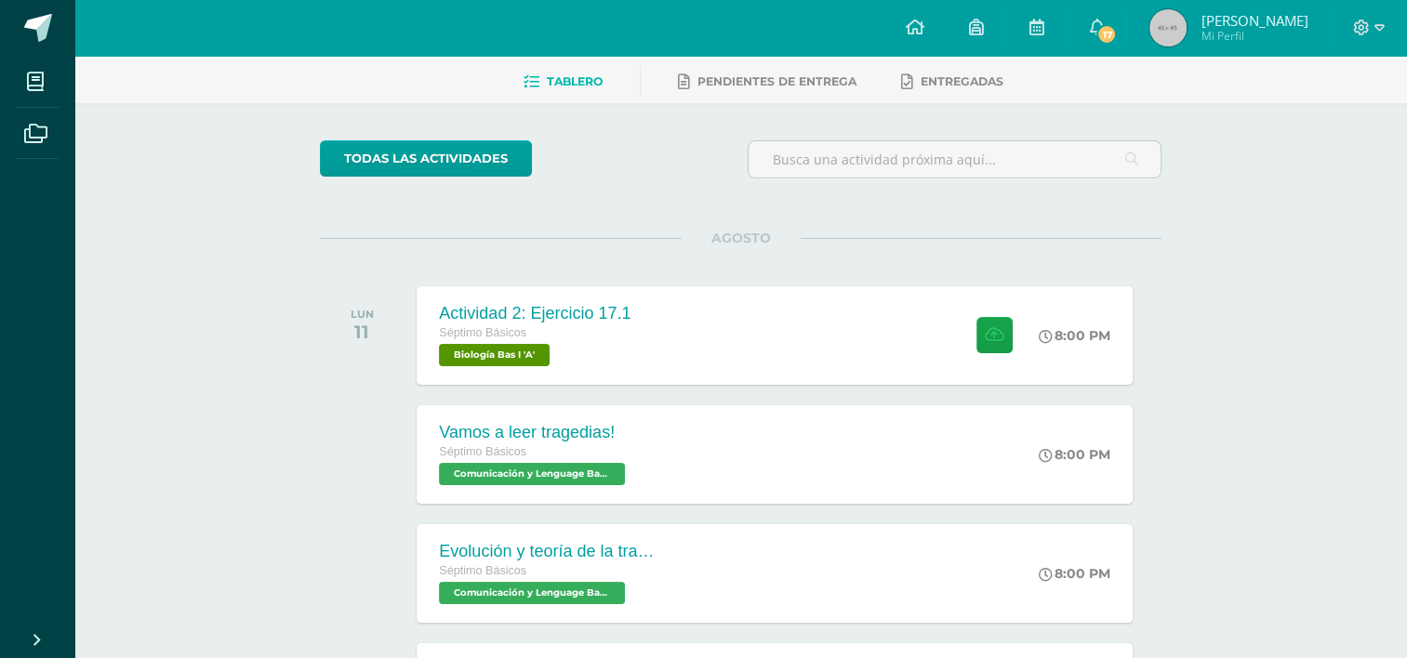
scroll to position [186, 0]
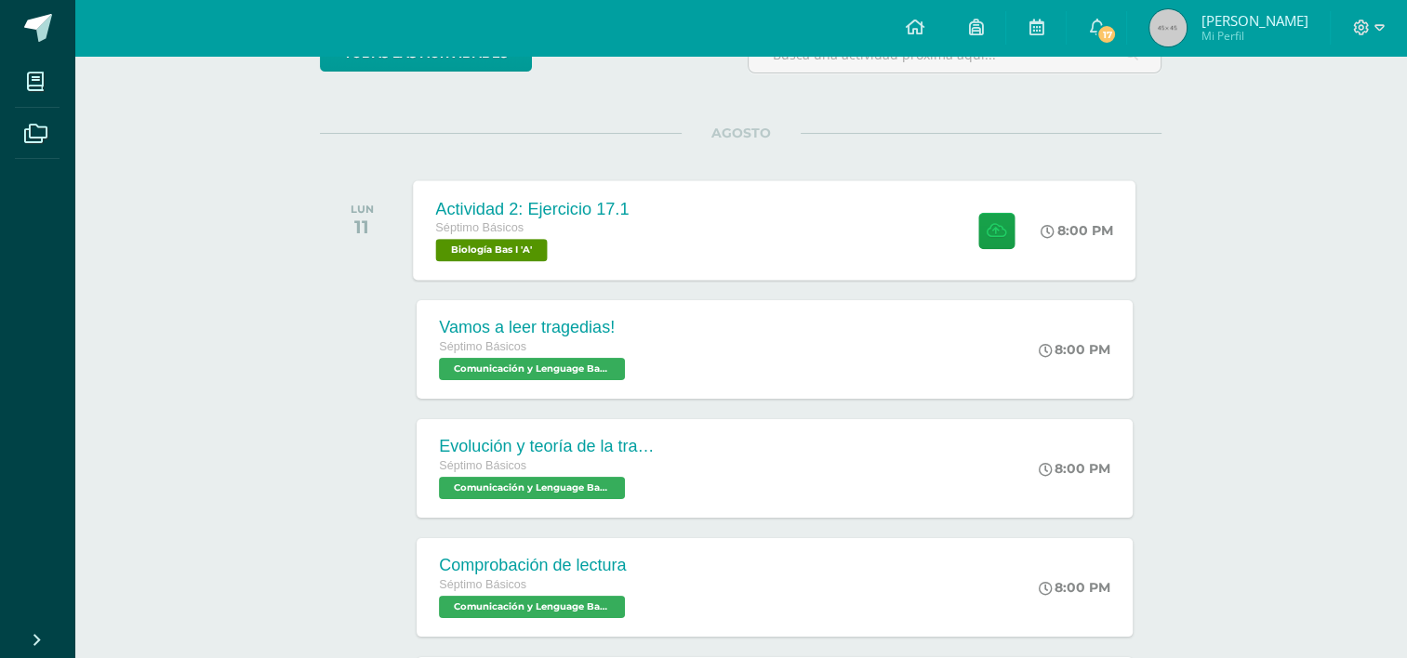
click at [769, 240] on div "Actividad 2: Ejercicio 17.1 Séptimo Básicos Biología Bas I 'A' 8:00 PM Activida…" at bounding box center [775, 229] width 722 height 99
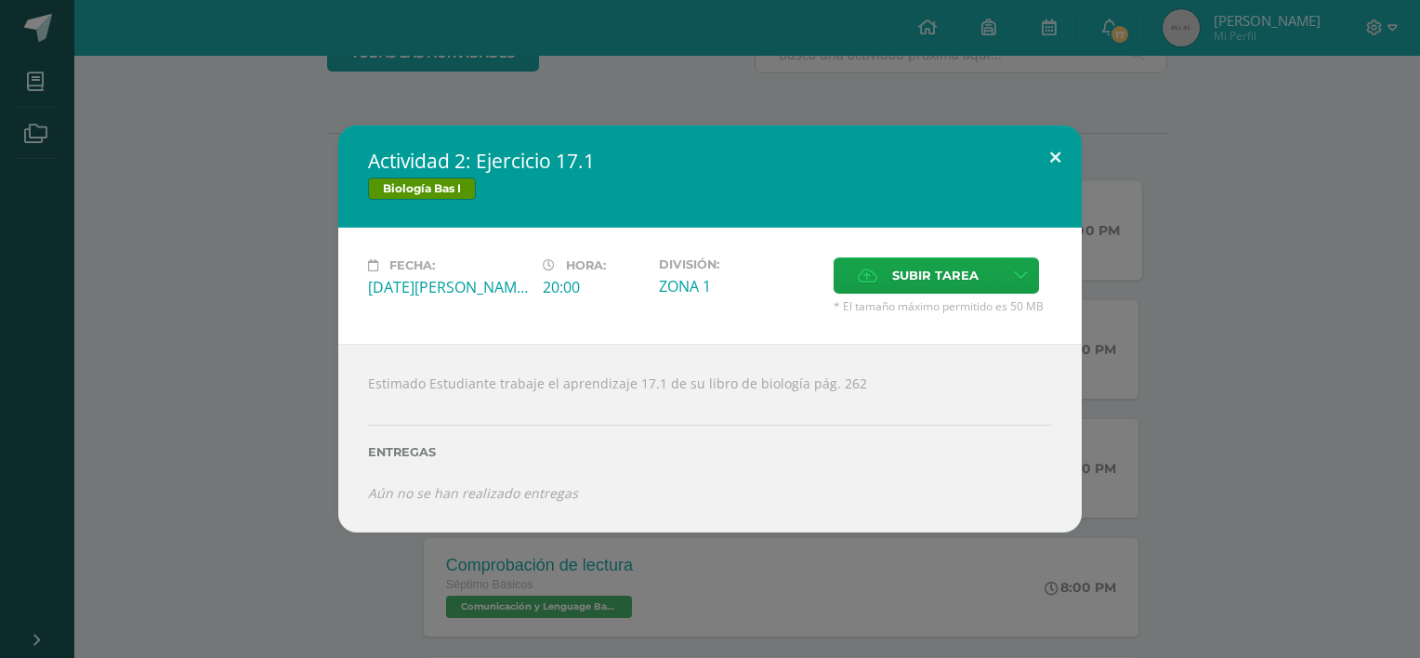
click at [1067, 150] on button at bounding box center [1055, 156] width 53 height 63
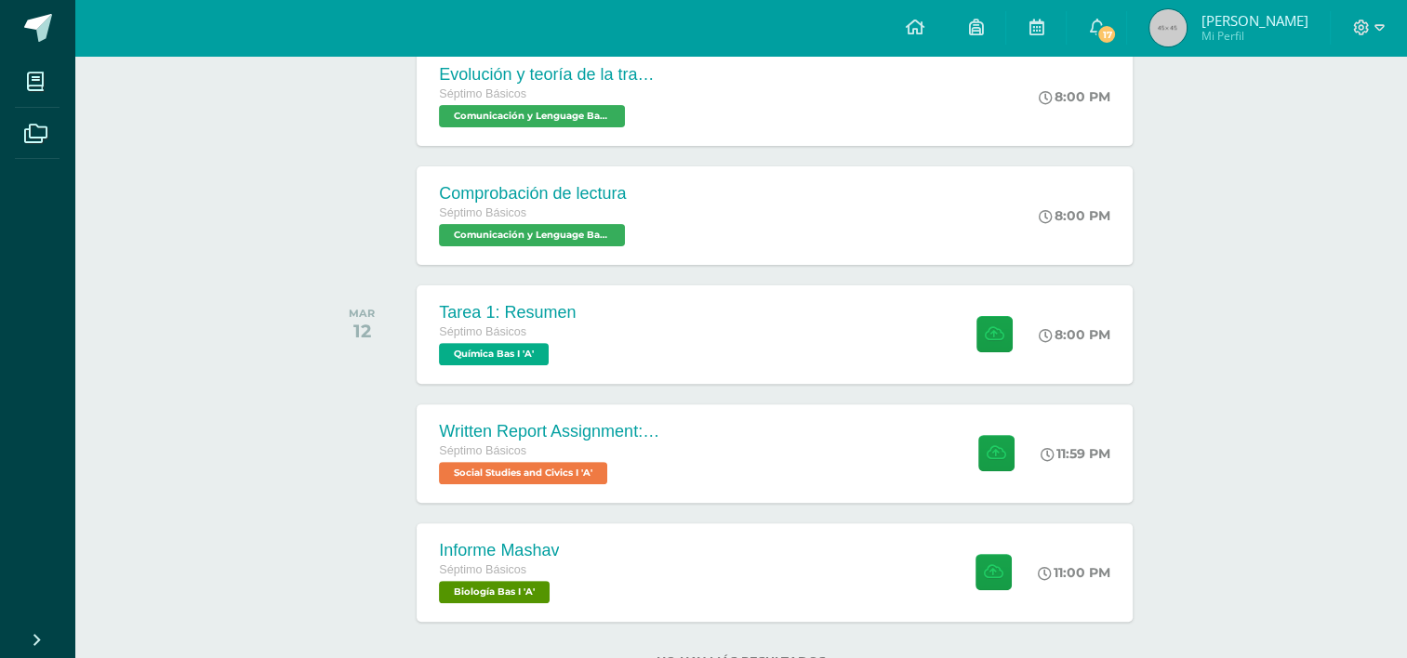
scroll to position [627, 0]
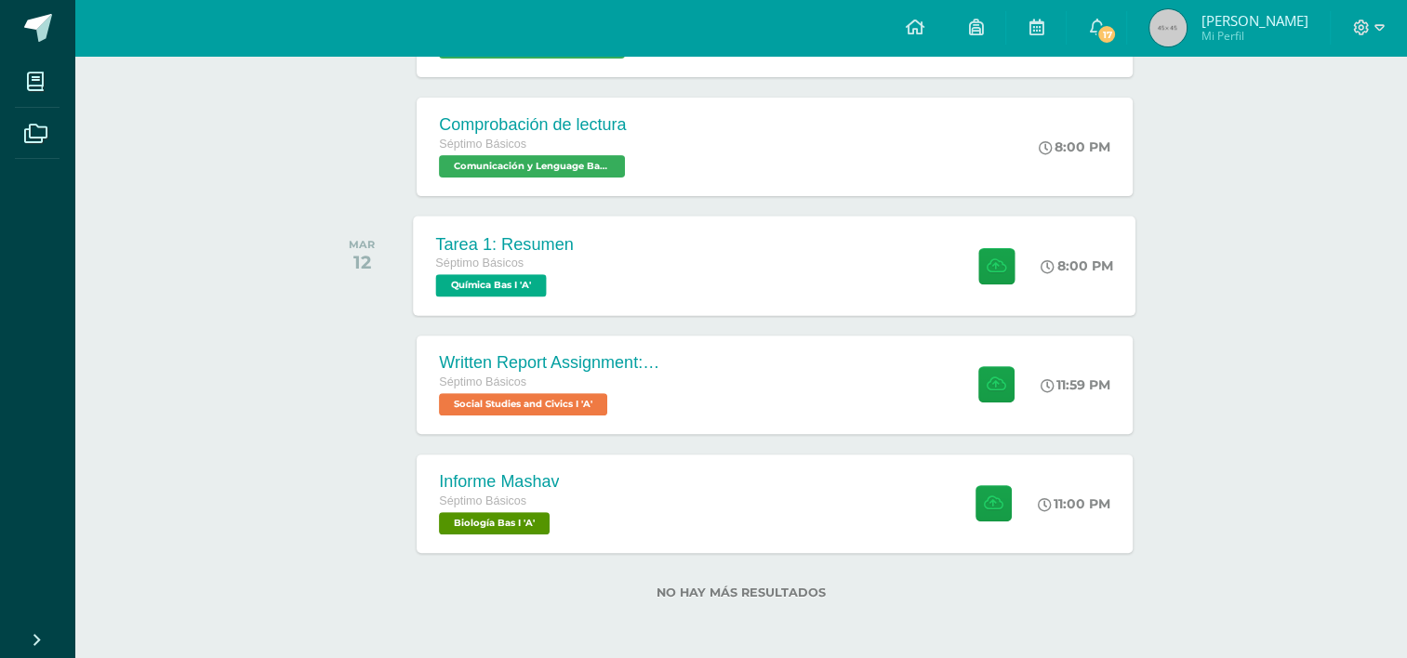
click at [638, 288] on div "Tarea 1: Resumen Séptimo Básicos Química Bas I 'A' 8:00 PM Tarea 1: Resumen Quí…" at bounding box center [775, 265] width 722 height 99
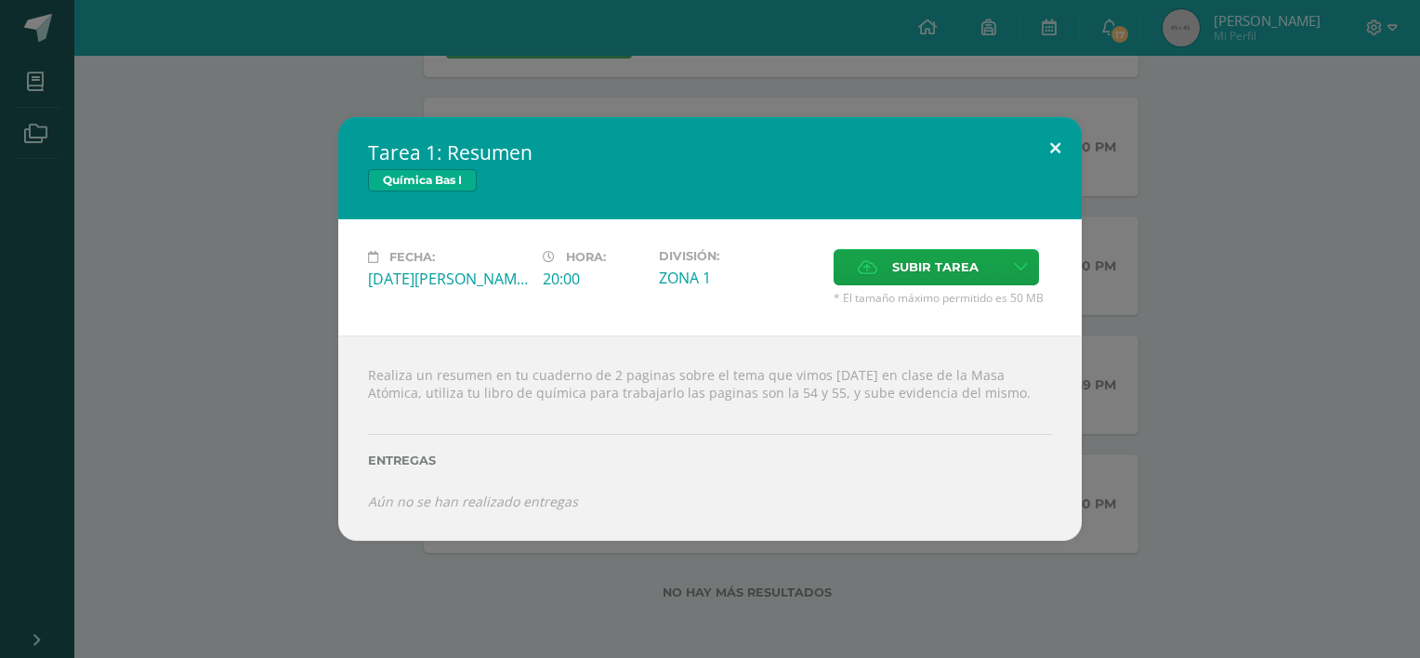
click at [1047, 156] on button at bounding box center [1055, 148] width 53 height 63
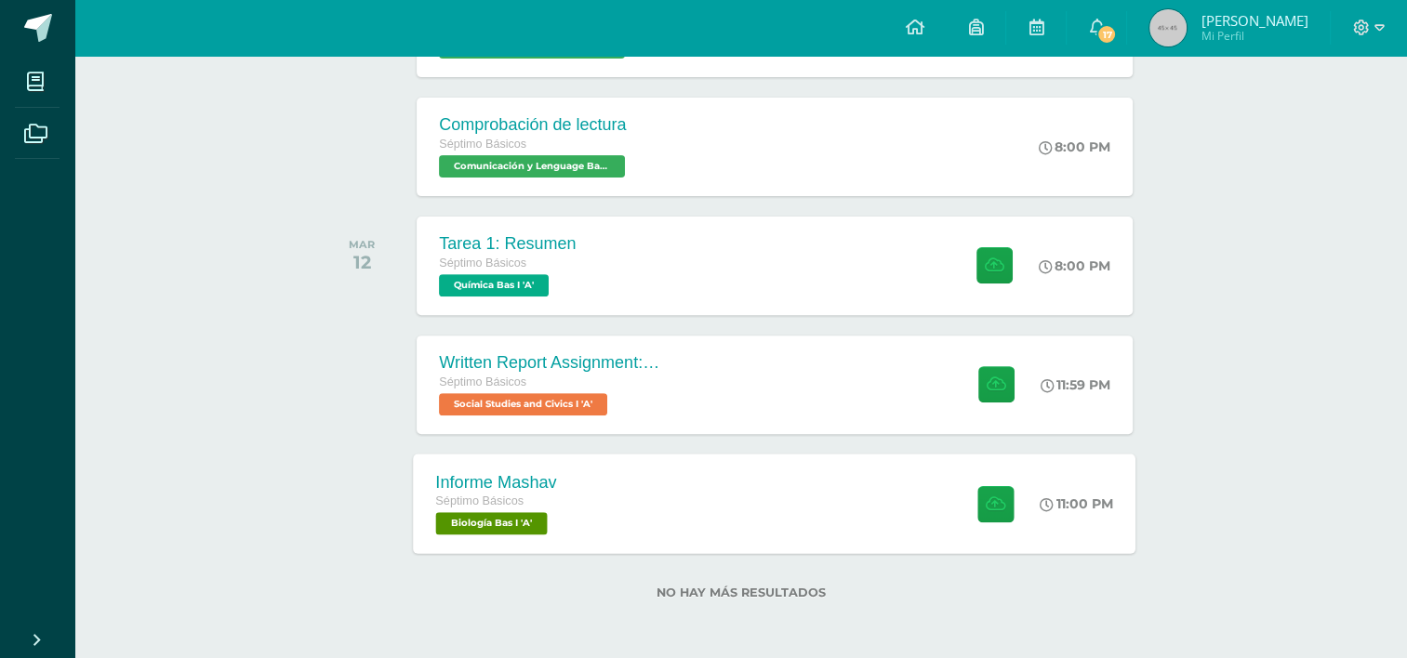
click at [482, 480] on div "Informe Mashav" at bounding box center [496, 482] width 121 height 20
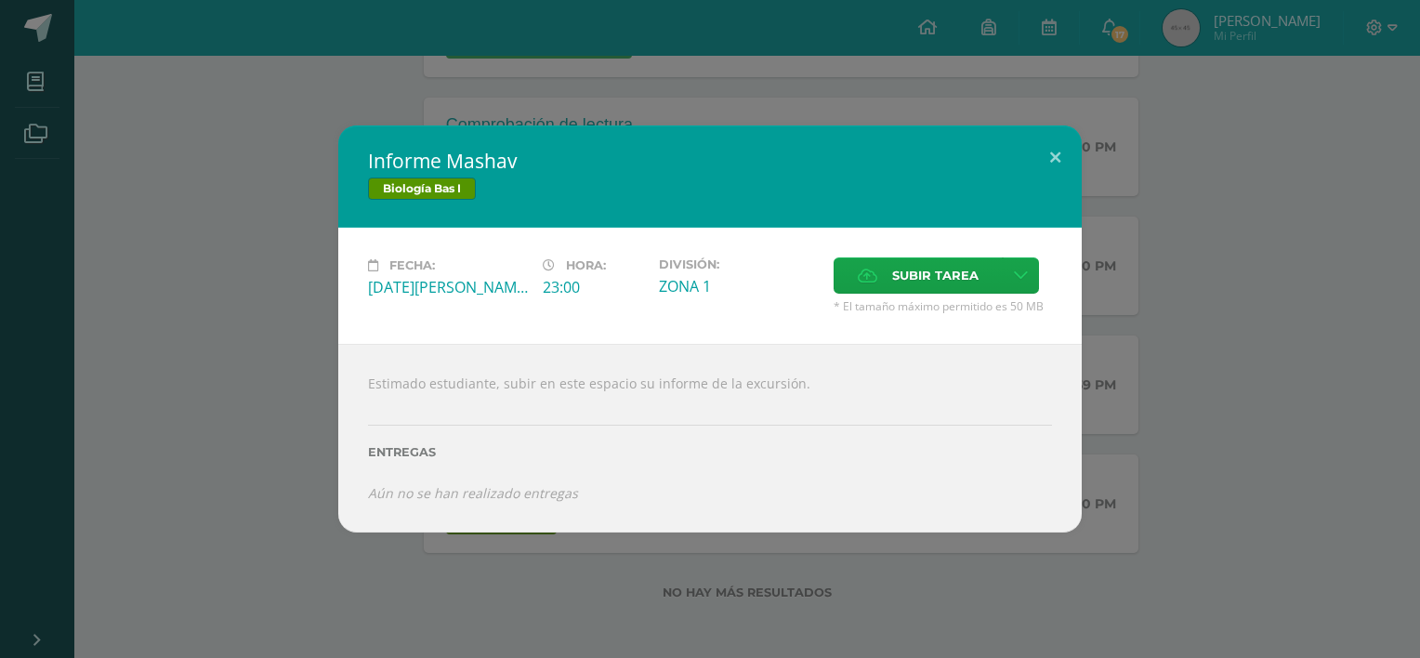
drag, startPoint x: 351, startPoint y: 384, endPoint x: 857, endPoint y: 376, distance: 505.8
click at [857, 376] on div "Estimado estudiante, subir en este espacio su informe de la excursión. Entregas…" at bounding box center [710, 438] width 744 height 188
drag, startPoint x: 857, startPoint y: 376, endPoint x: 1049, endPoint y: 152, distance: 294.7
click at [1049, 152] on button at bounding box center [1055, 156] width 53 height 63
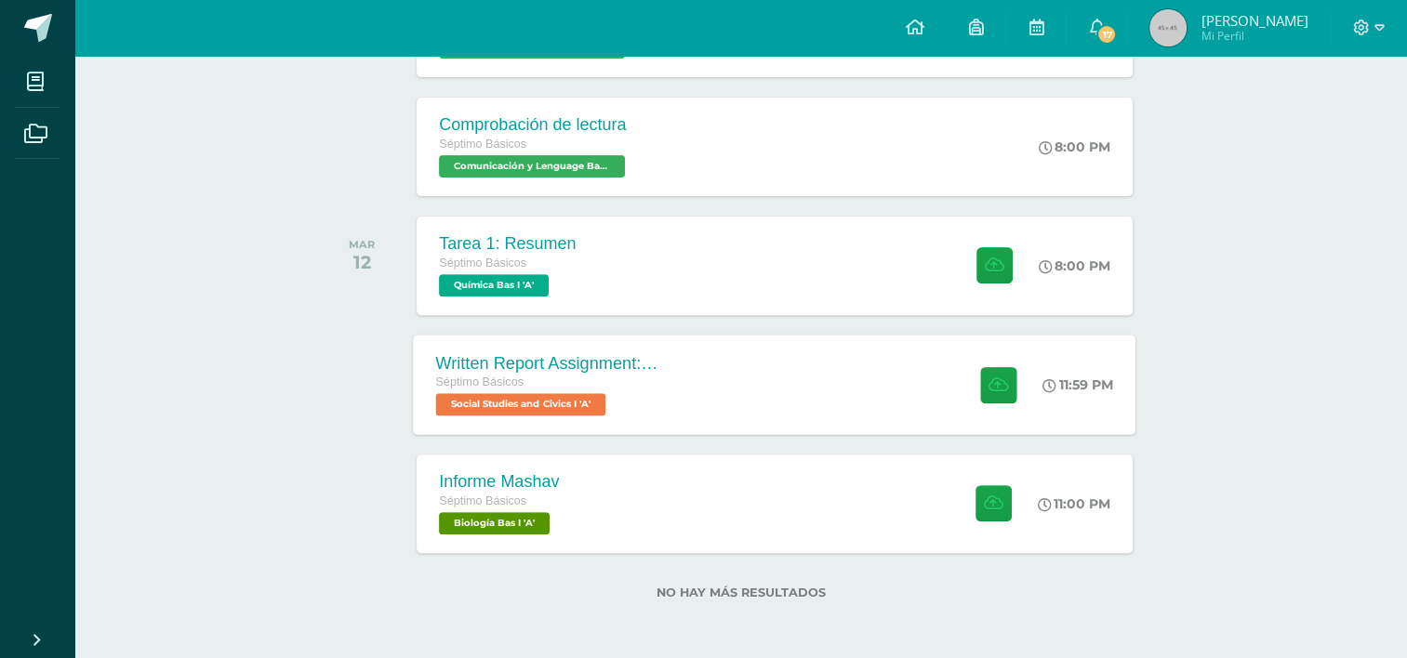
click at [493, 381] on span "Séptimo Básicos" at bounding box center [480, 382] width 88 height 13
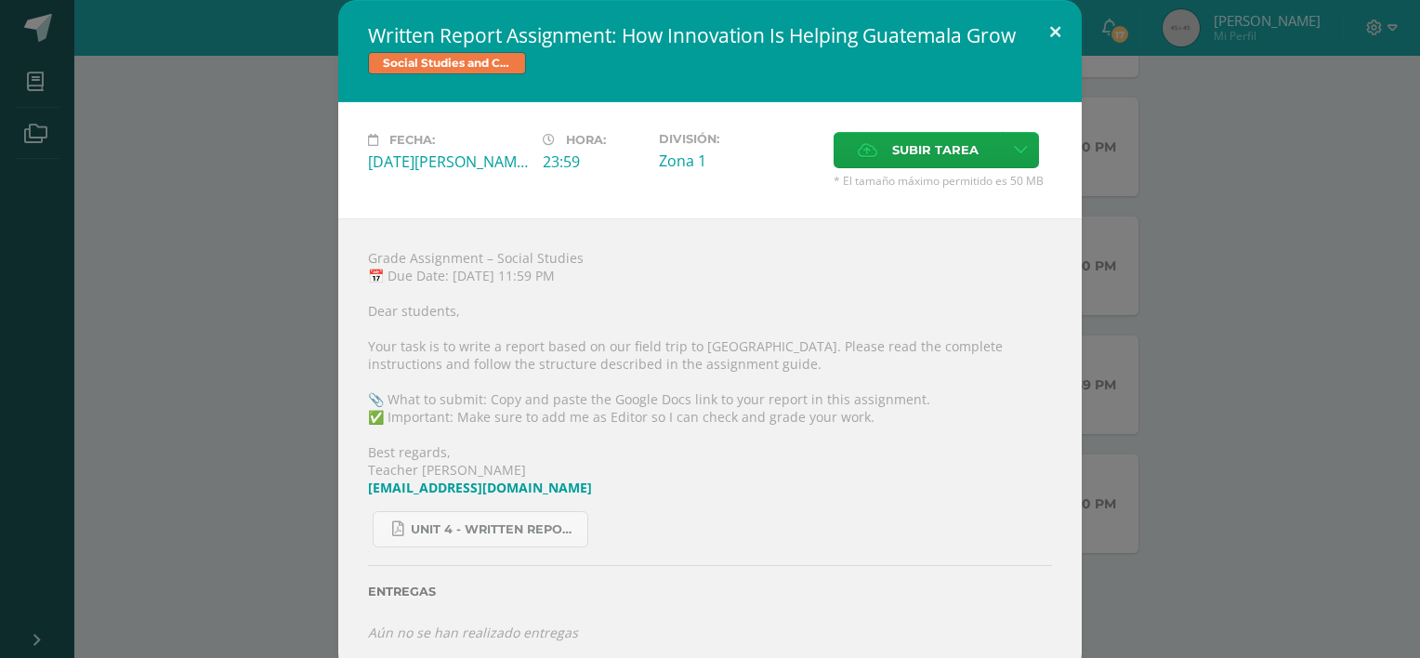
click at [1068, 41] on button at bounding box center [1055, 31] width 53 height 63
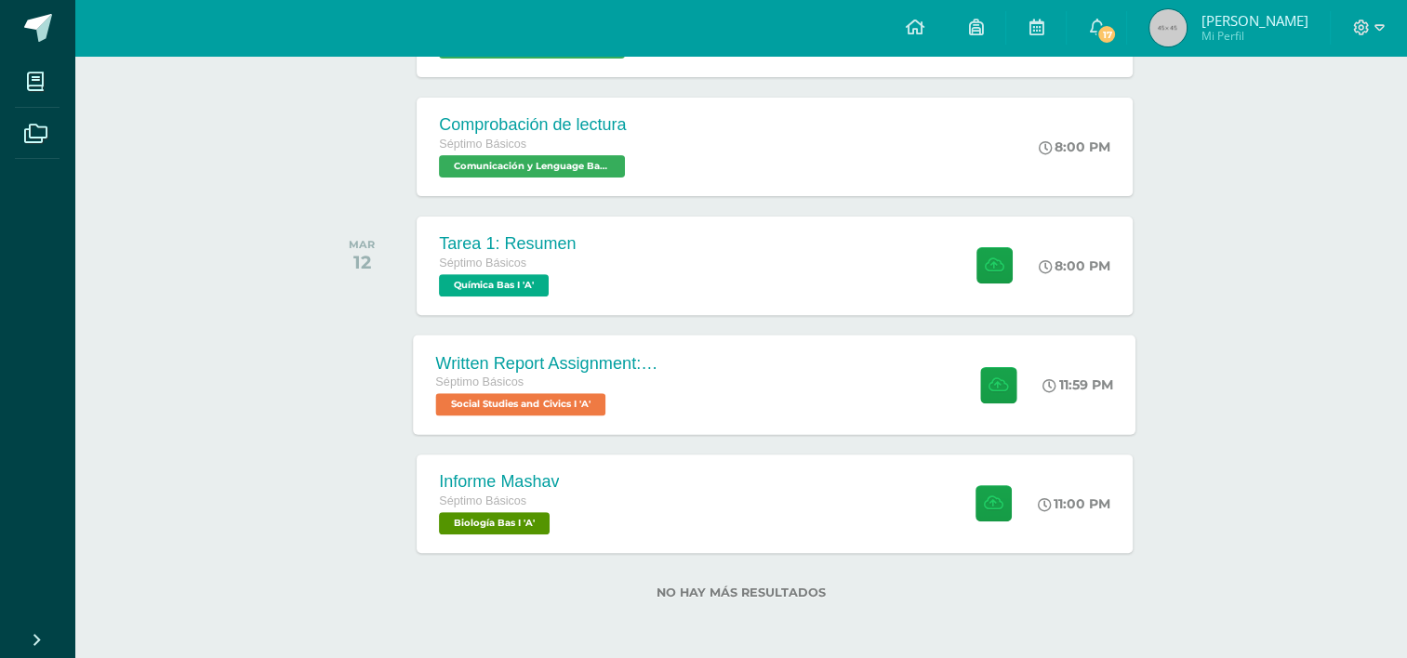
click at [575, 366] on div "Written Report Assignment: How Innovation Is Helping Guatemala Grow" at bounding box center [548, 363] width 225 height 20
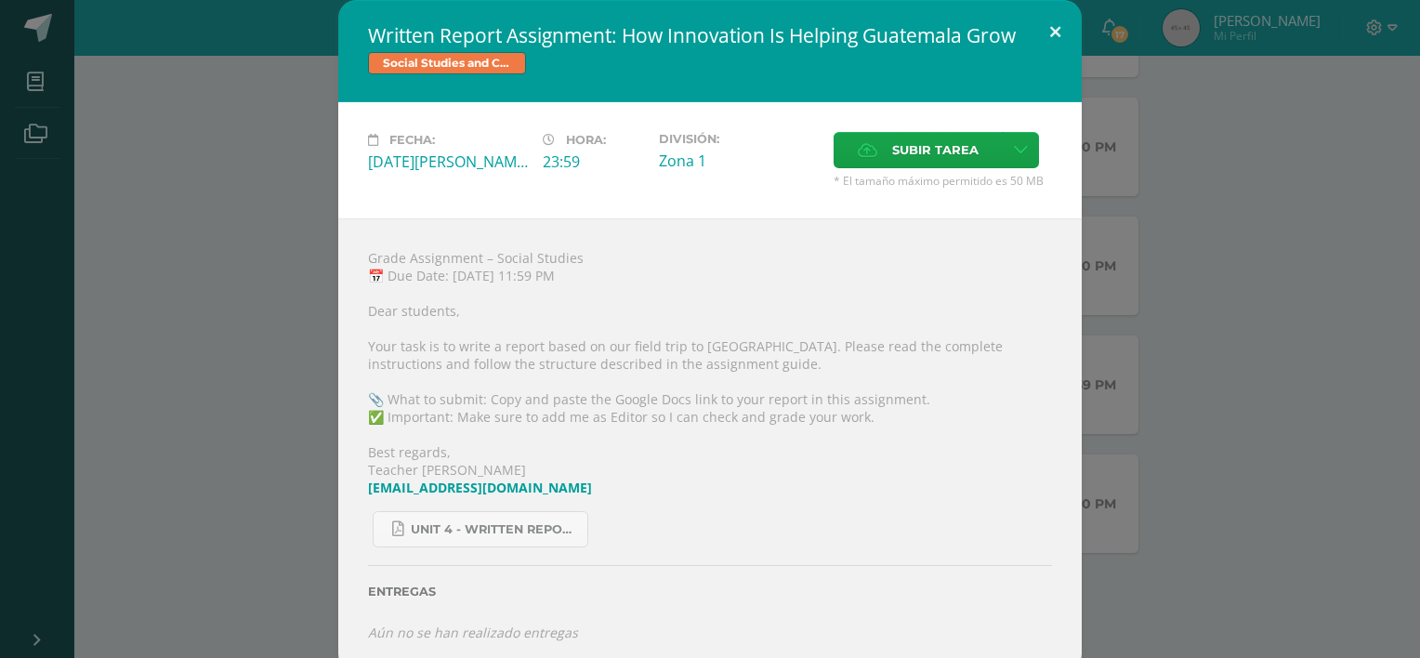
click at [1048, 22] on button at bounding box center [1055, 31] width 53 height 63
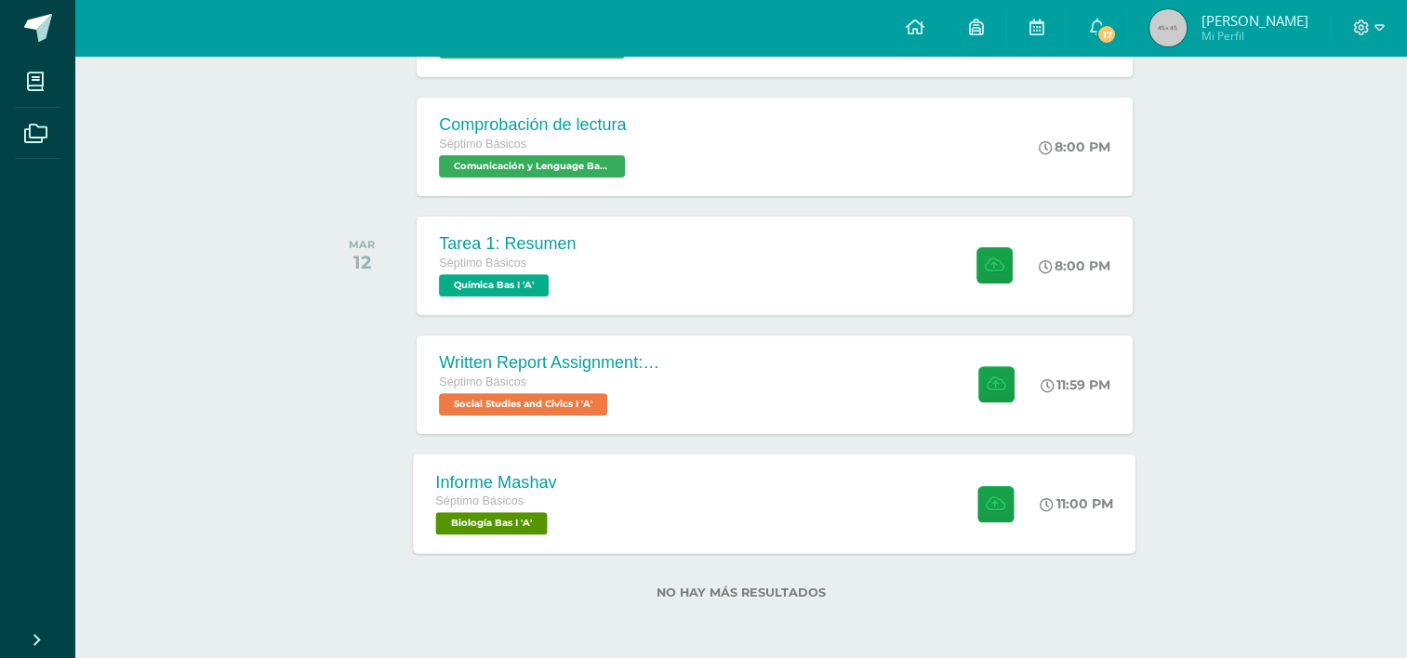
click at [638, 535] on div "Informe Mashav Séptimo Básicos Biología Bas I 'A' 11:00 PM Informe Mashav Biolo…" at bounding box center [775, 503] width 722 height 99
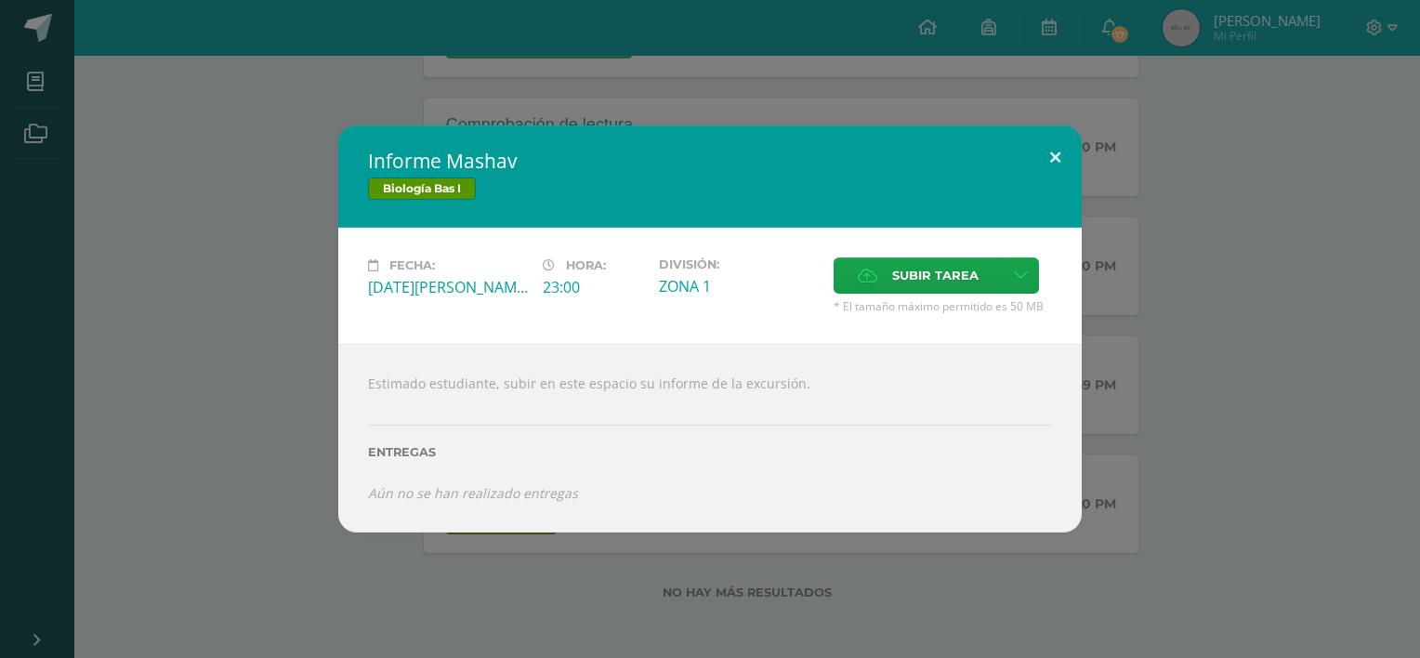
click at [1053, 158] on button at bounding box center [1055, 156] width 53 height 63
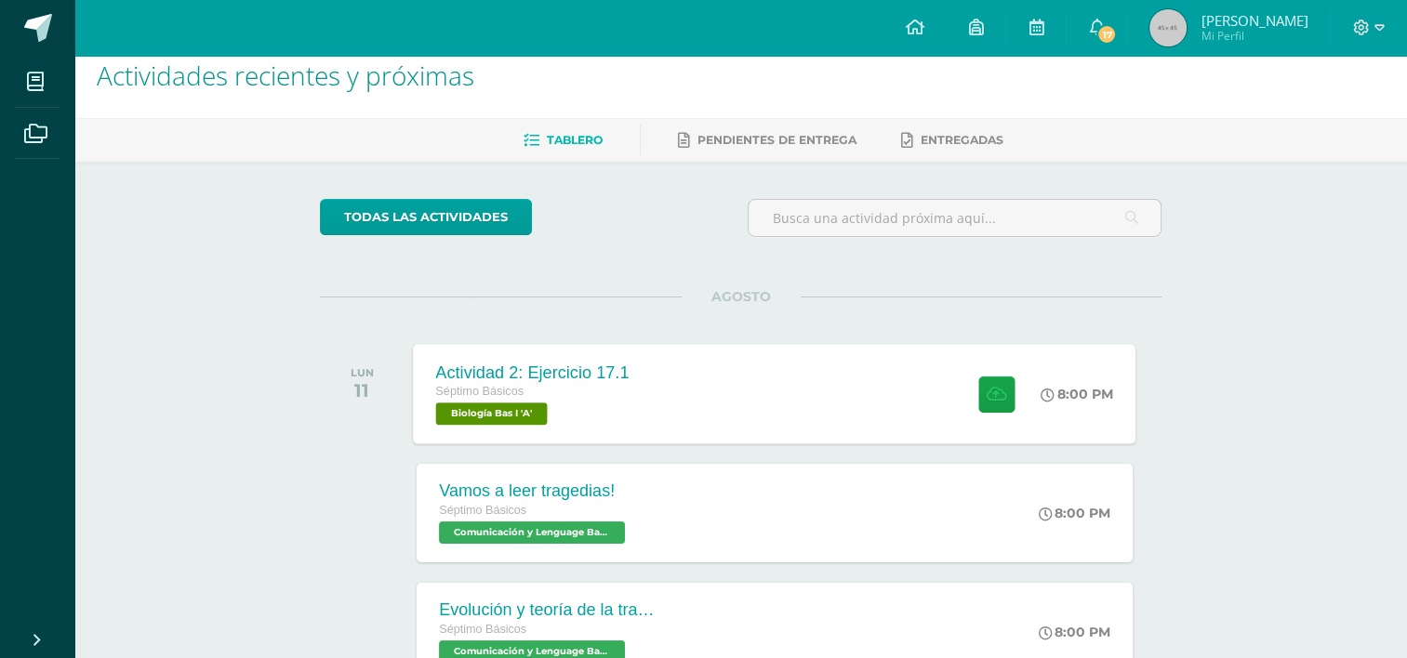
scroll to position [0, 0]
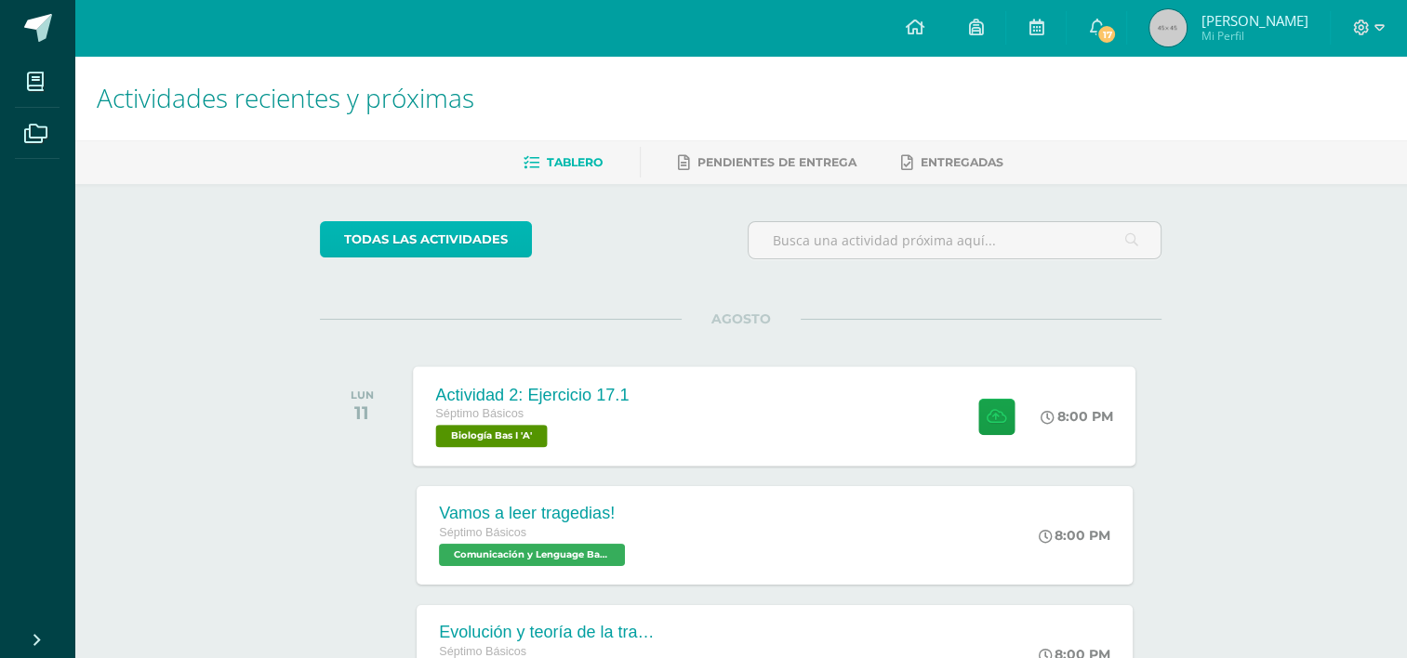
drag, startPoint x: 403, startPoint y: 251, endPoint x: 403, endPoint y: 260, distance: 9.3
click at [403, 252] on link "todas las Actividades" at bounding box center [426, 239] width 212 height 36
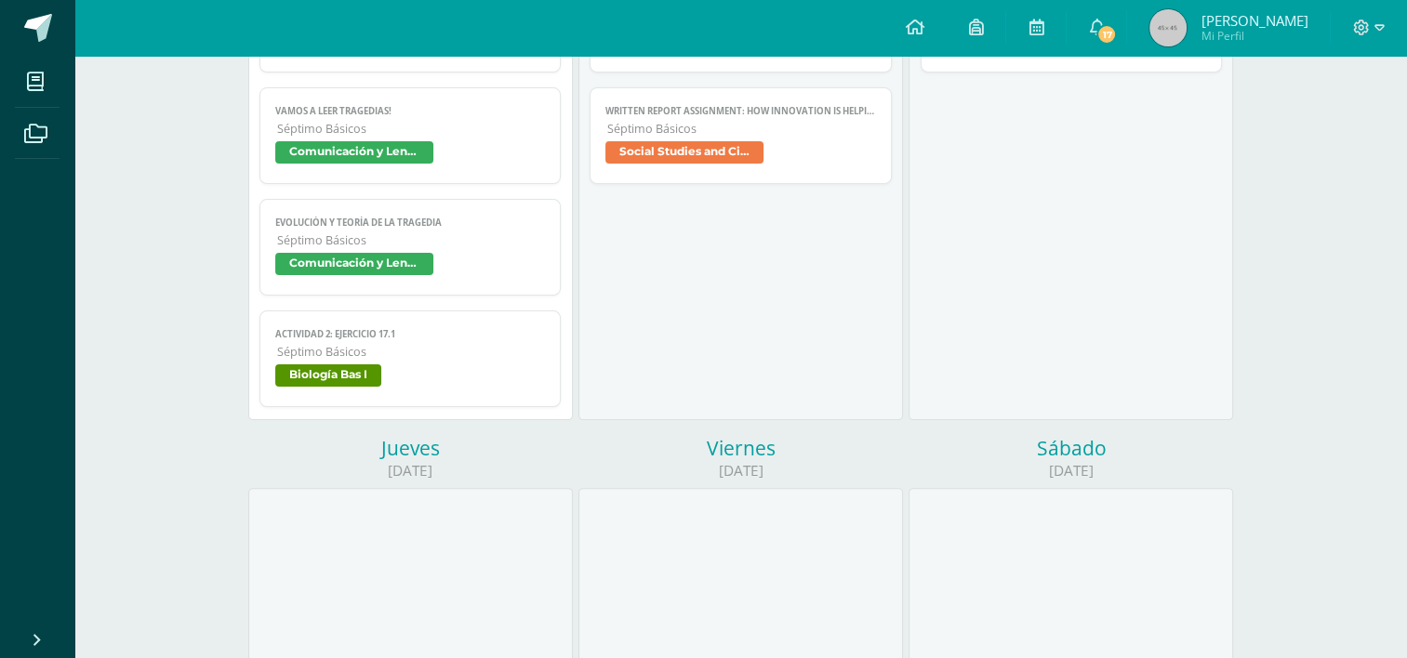
scroll to position [186, 0]
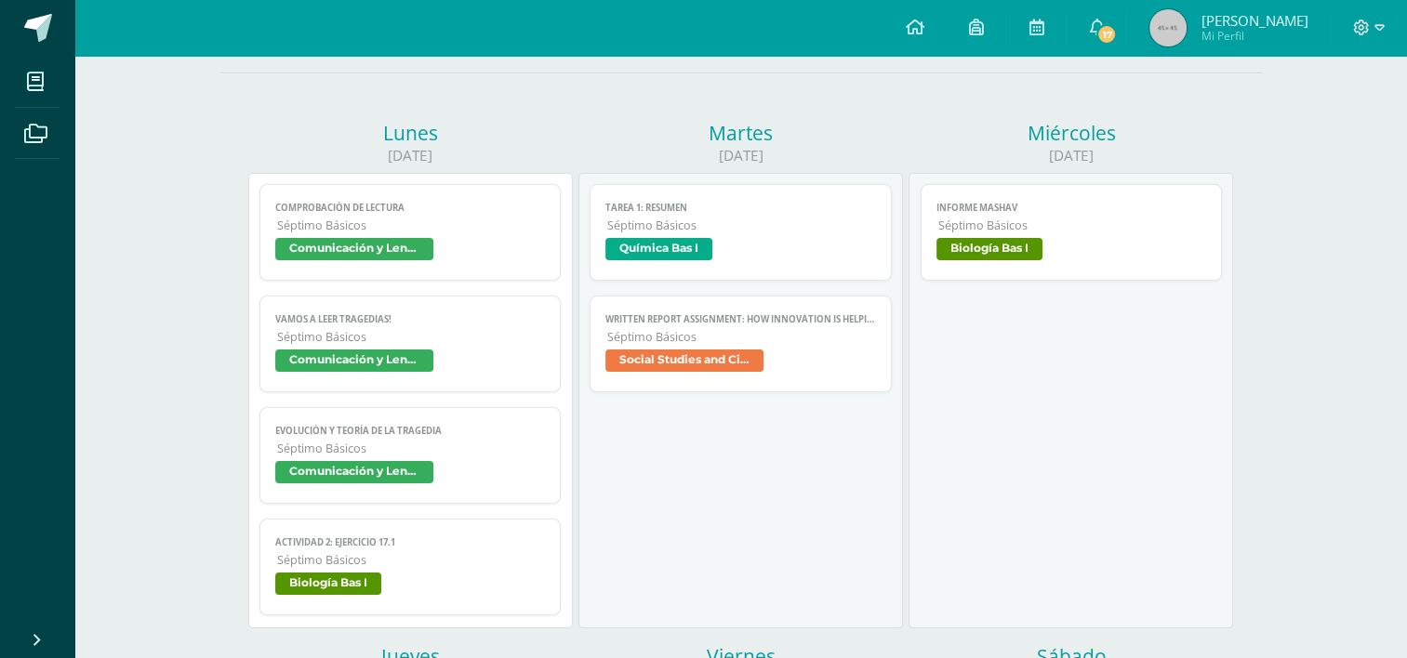
click at [1047, 233] on span "Séptimo Básicos" at bounding box center [1072, 226] width 269 height 16
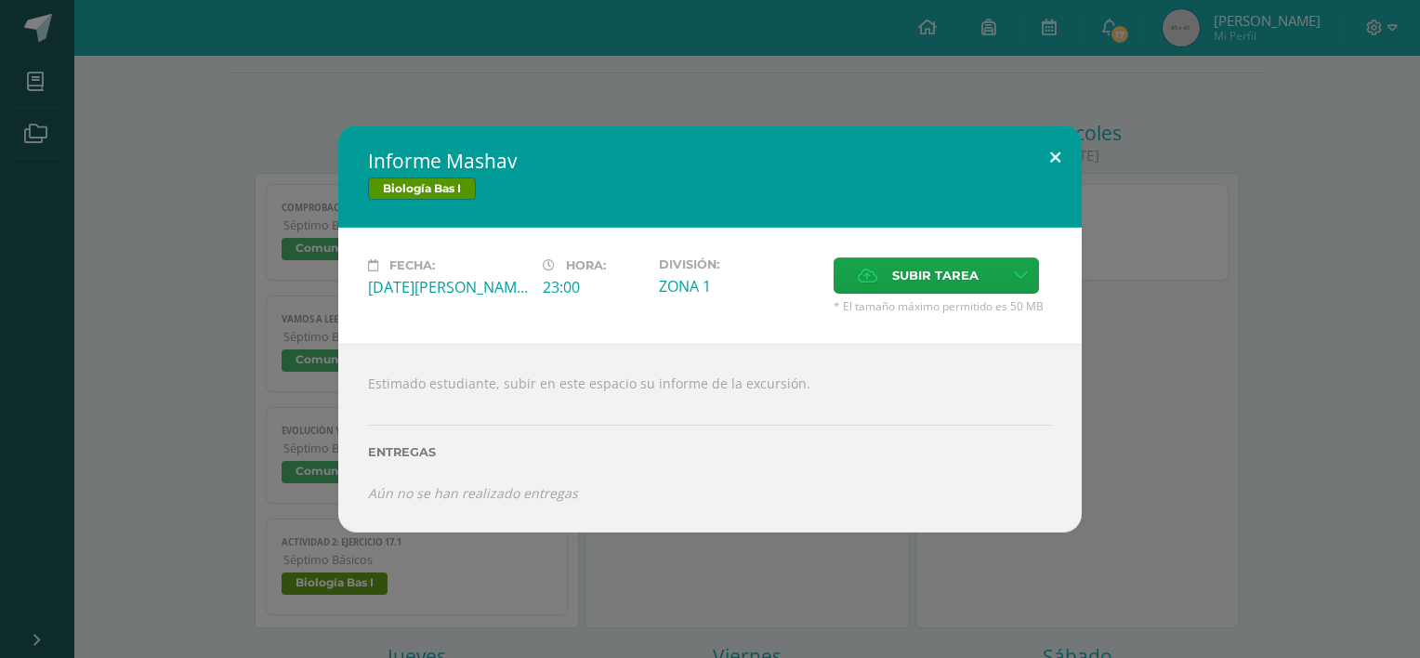
click at [1046, 156] on button at bounding box center [1055, 156] width 53 height 63
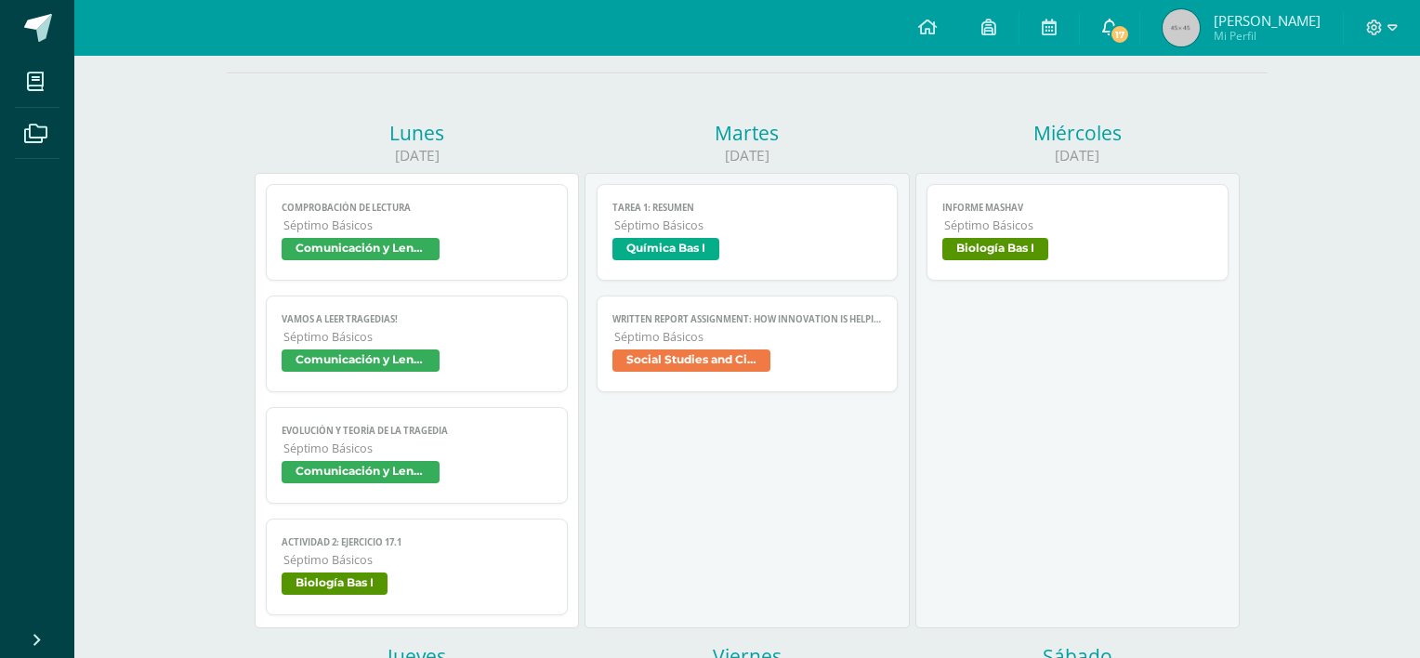
click at [1112, 21] on div "Informe Mashav Biología Bas I Fecha: [DATE][PERSON_NAME] Hora: 23:00 División: …" at bounding box center [710, 329] width 1420 height 658
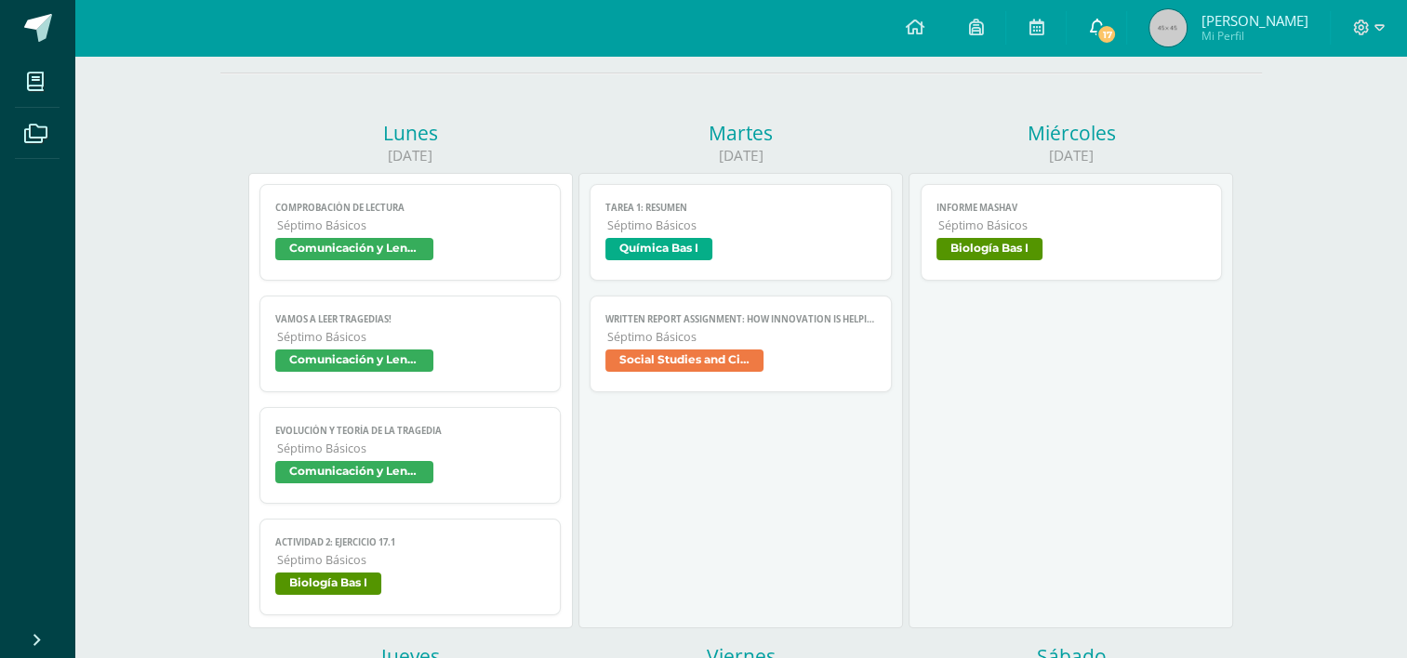
click at [1099, 36] on span "17" at bounding box center [1106, 34] width 20 height 20
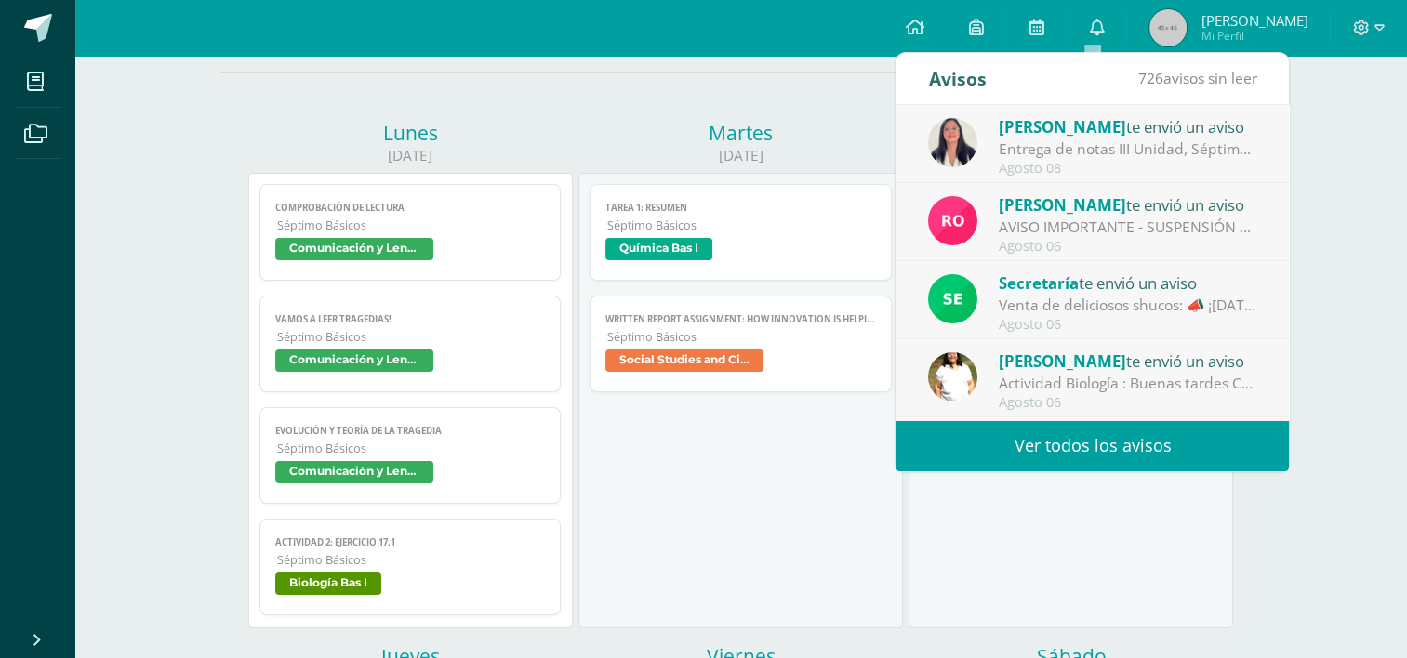
scroll to position [93, 0]
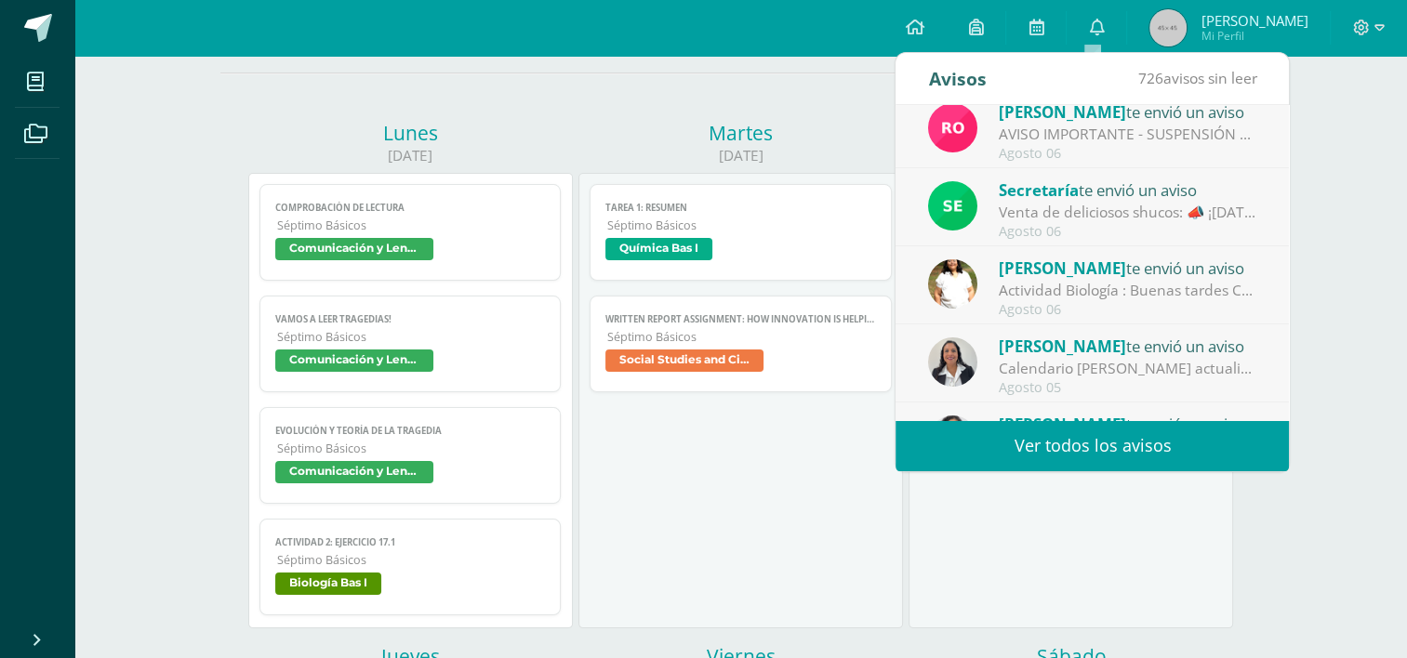
click at [1190, 280] on div "Actividad Biología : Buenas tardes Comunidad Educativa, el día de [DATE] que te…" at bounding box center [1127, 290] width 258 height 21
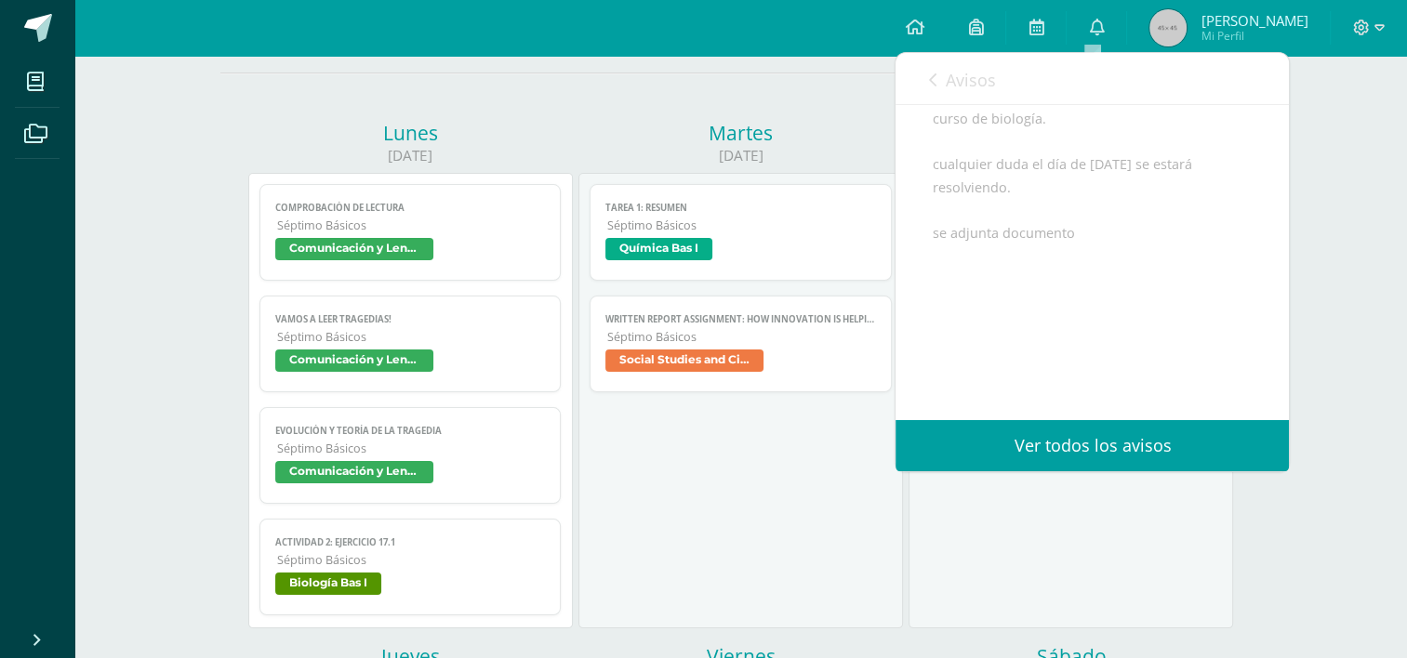
scroll to position [453, 0]
click at [1044, 353] on span "Archivo Adjunto" at bounding box center [1043, 361] width 127 height 34
